Goal: Transaction & Acquisition: Purchase product/service

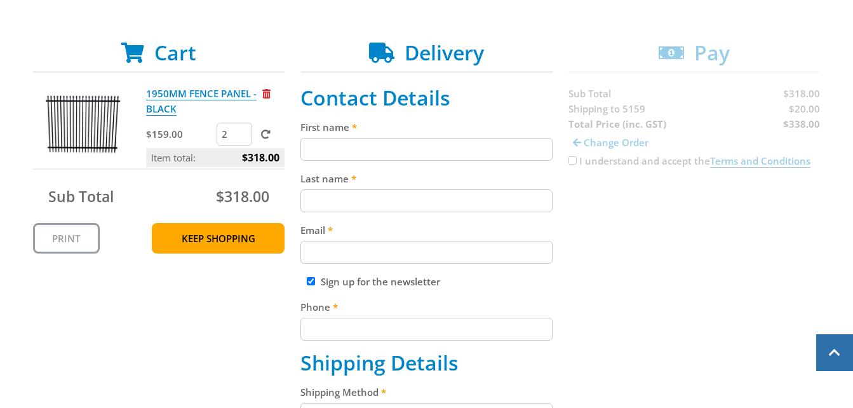
scroll to position [236, 0]
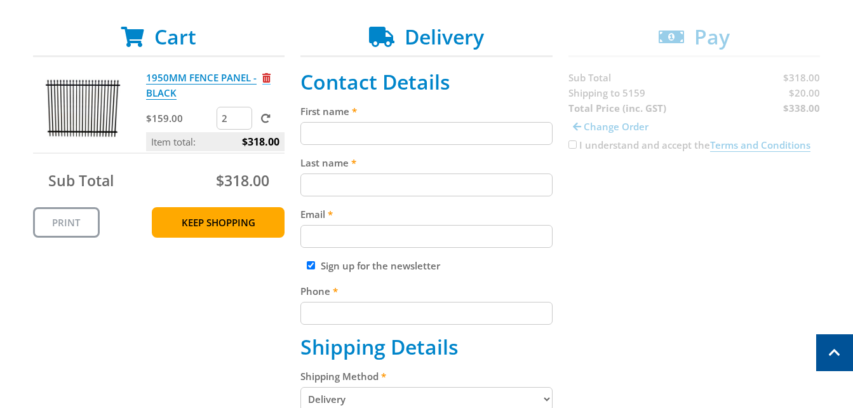
click at [267, 76] on span "Remove from cart" at bounding box center [266, 78] width 8 height 10
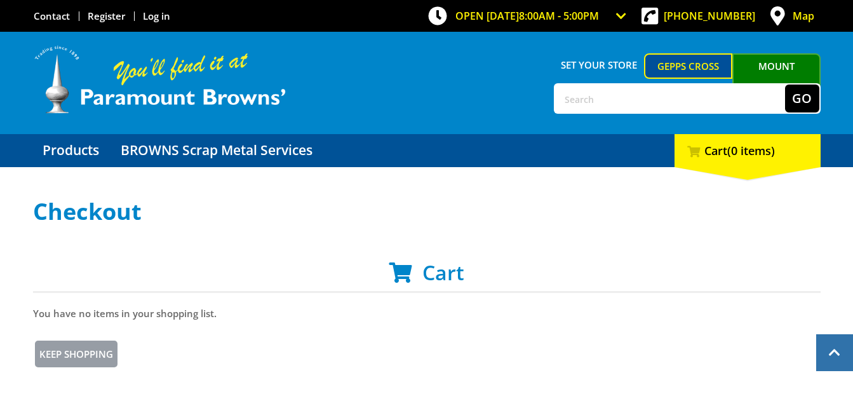
scroll to position [236, 0]
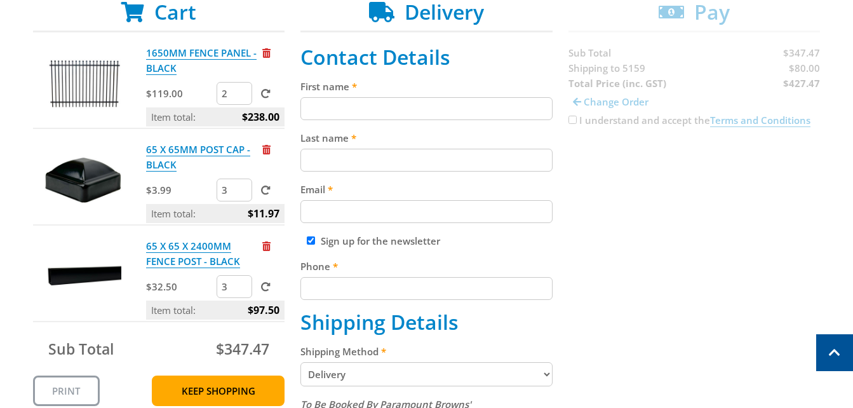
scroll to position [271, 0]
